Goal: Information Seeking & Learning: Stay updated

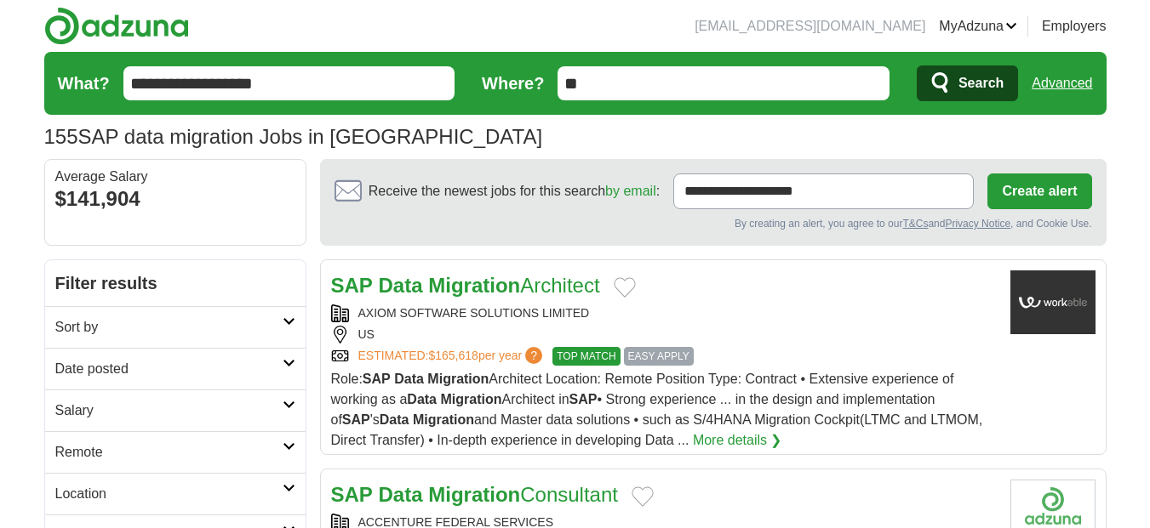
click at [979, 81] on span "Search" at bounding box center [980, 83] width 45 height 34
click at [200, 369] on h2 "Date posted" at bounding box center [168, 369] width 227 height 20
click at [127, 409] on link "Last 24 hours" at bounding box center [175, 410] width 240 height 20
